Goal: Task Accomplishment & Management: Use online tool/utility

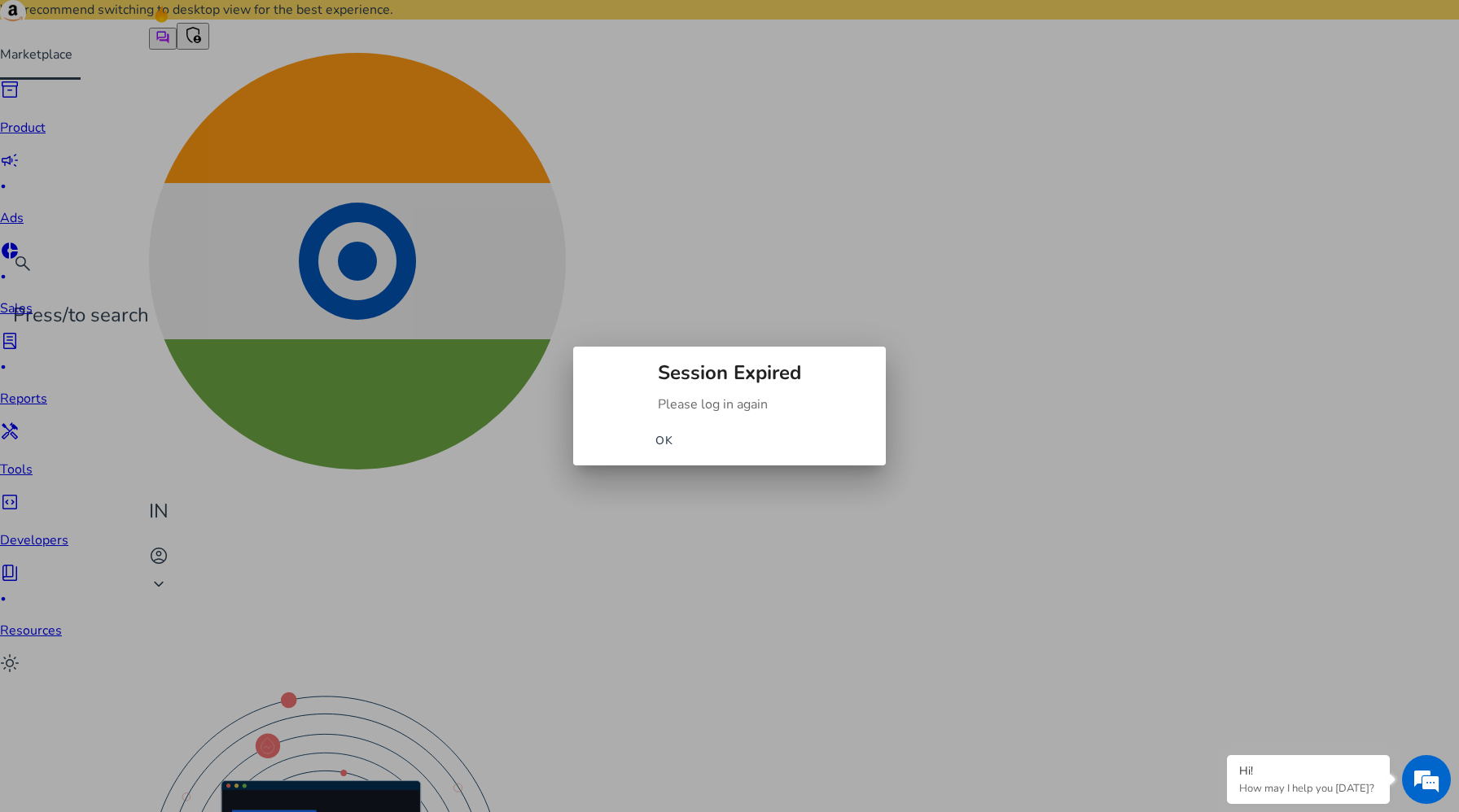
click at [674, 449] on span "OK" at bounding box center [665, 441] width 19 height 17
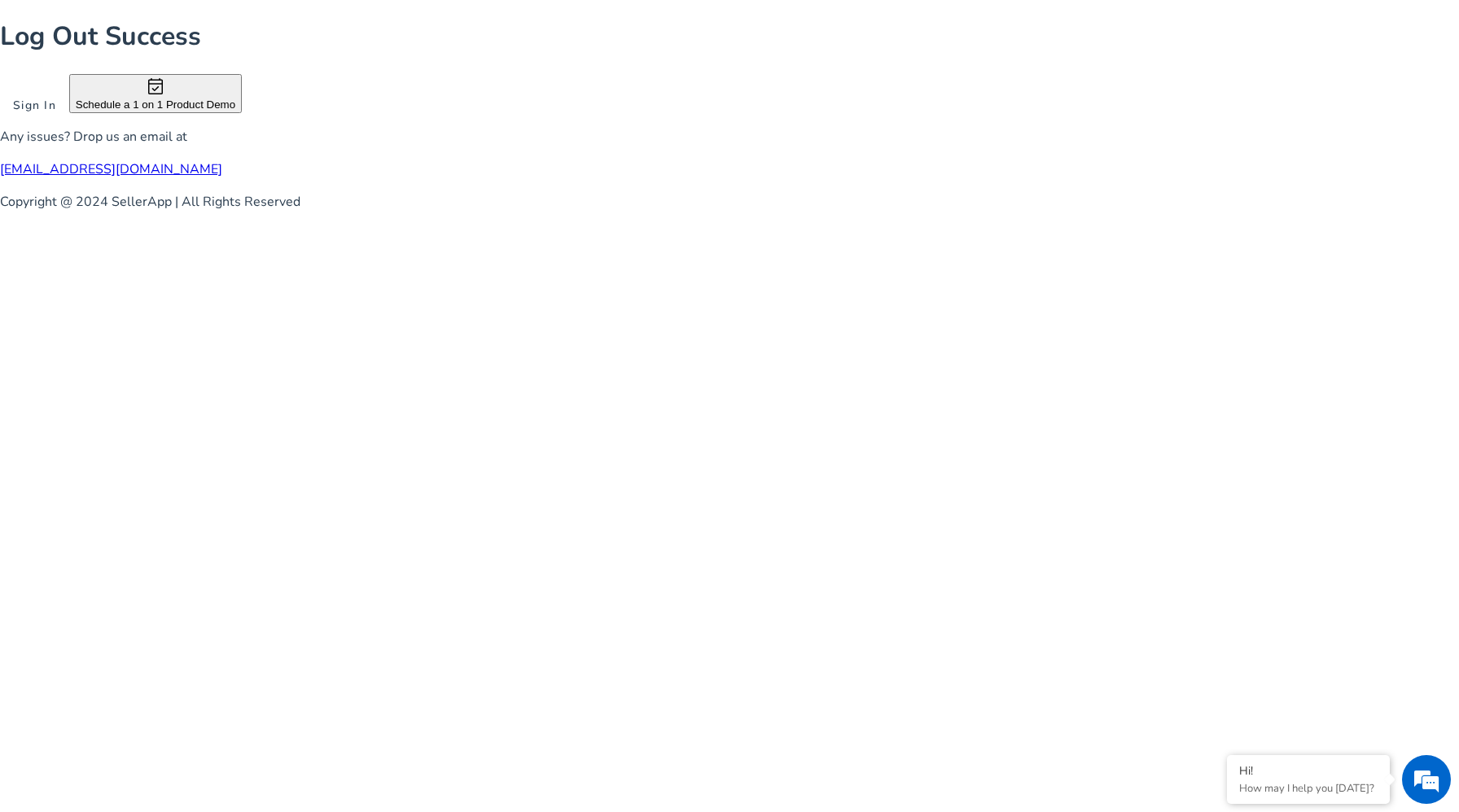
click at [69, 125] on span at bounding box center [35, 105] width 69 height 39
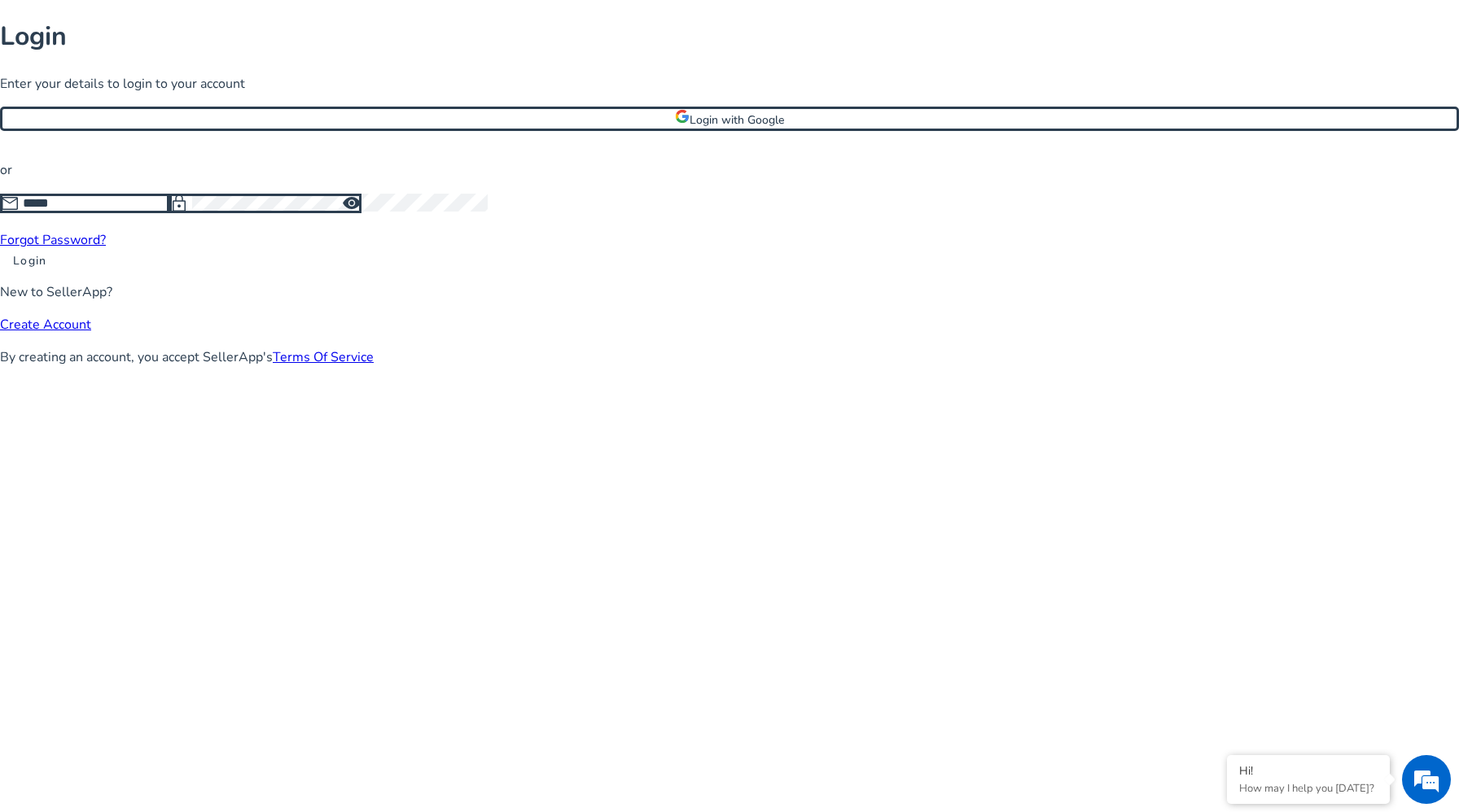
click at [170, 212] on input at bounding box center [96, 203] width 147 height 18
click at [706, 138] on span at bounding box center [730, 119] width 1454 height 39
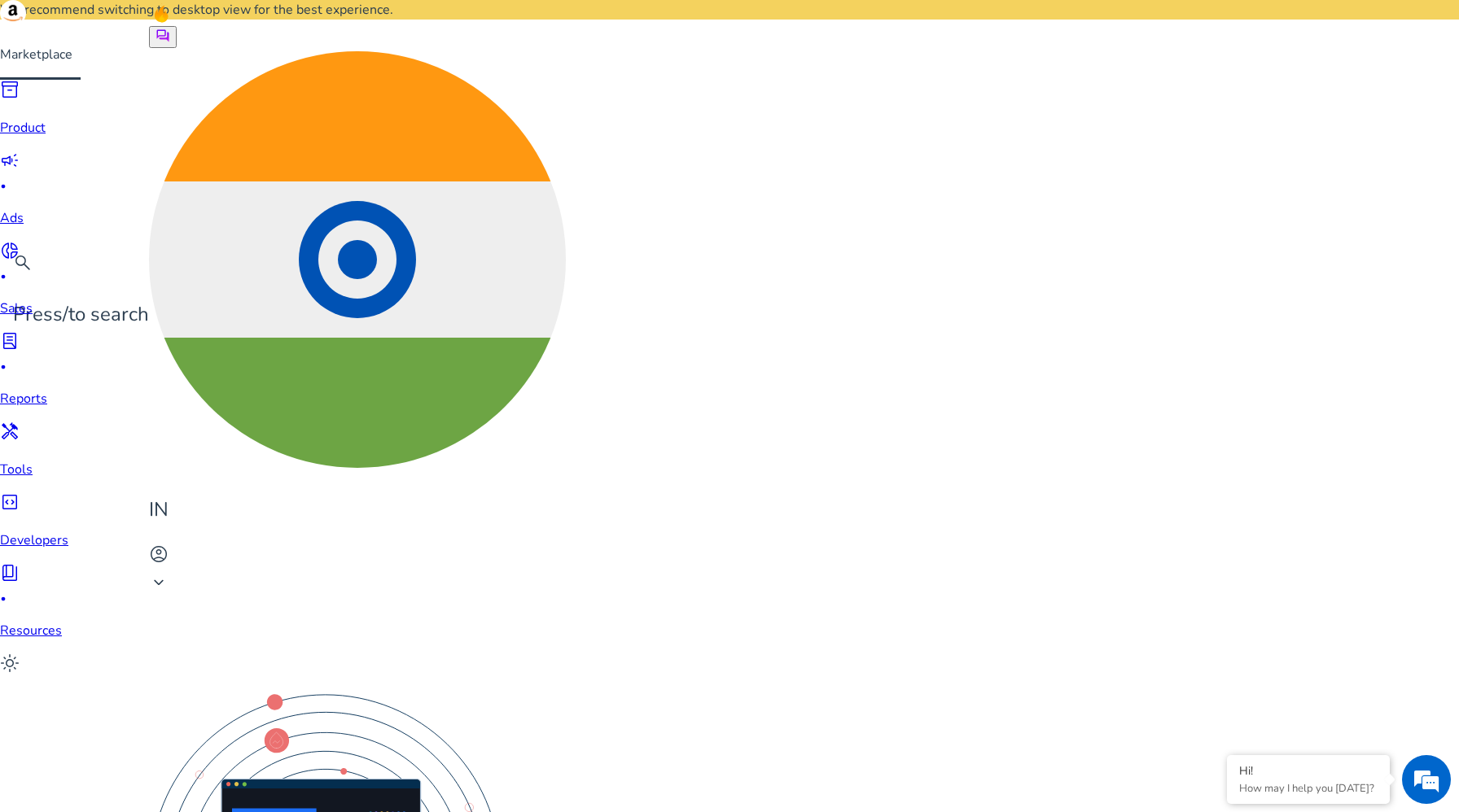
click at [28, 137] on link "inventory_2 Product" at bounding box center [34, 109] width 68 height 58
click at [19, 170] on span "campaign" at bounding box center [9, 160] width 19 height 19
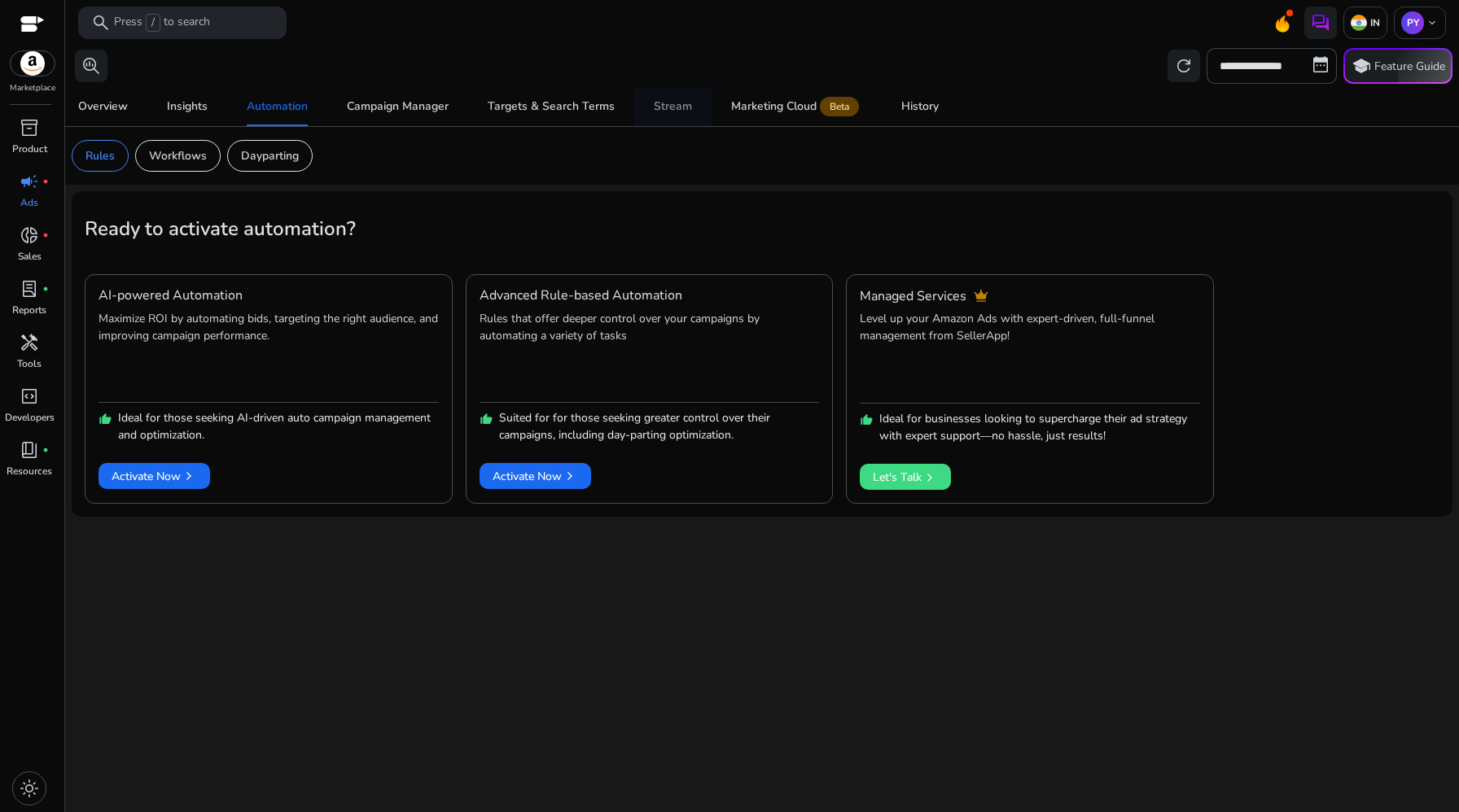
click at [665, 106] on div "Stream" at bounding box center [672, 107] width 38 height 12
